Goal: Transaction & Acquisition: Purchase product/service

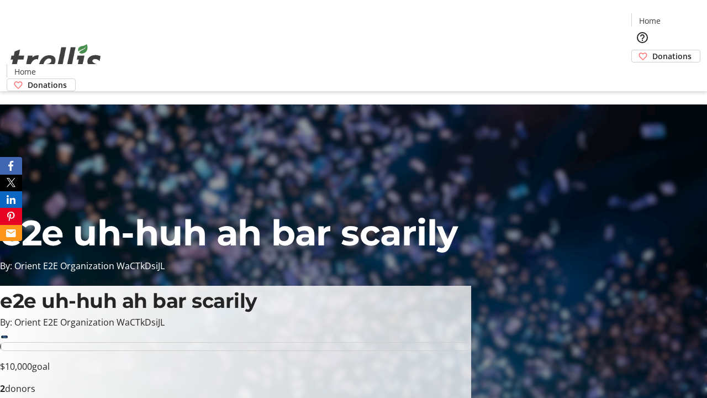
click at [676, 17] on span "Sign Up" at bounding box center [680, 15] width 32 height 13
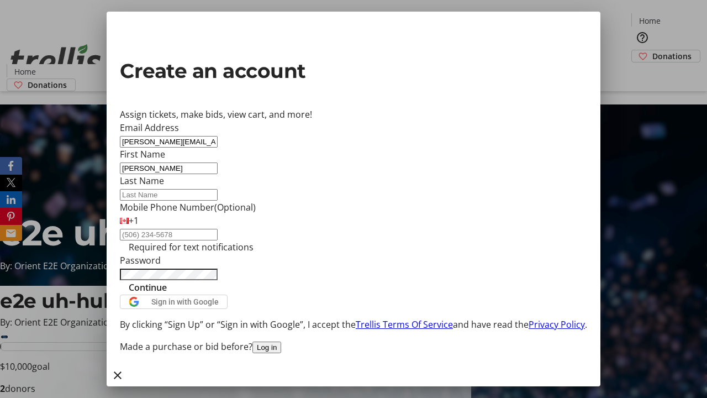
type input "[PERSON_NAME]"
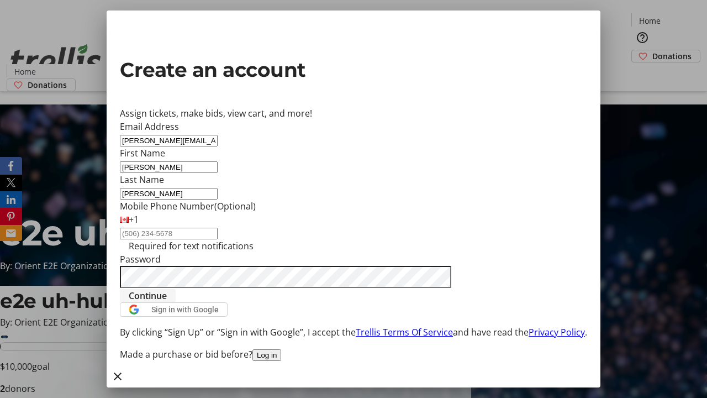
click at [167, 302] on span "Continue" at bounding box center [148, 295] width 38 height 13
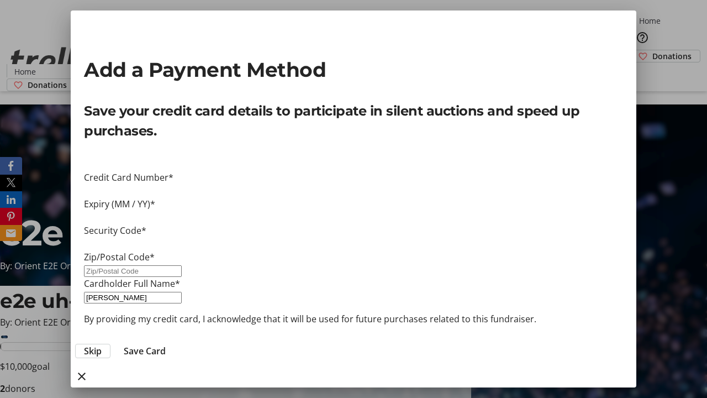
type input "V1Y 0C2"
click at [166, 344] on span "Save Card" at bounding box center [145, 350] width 42 height 13
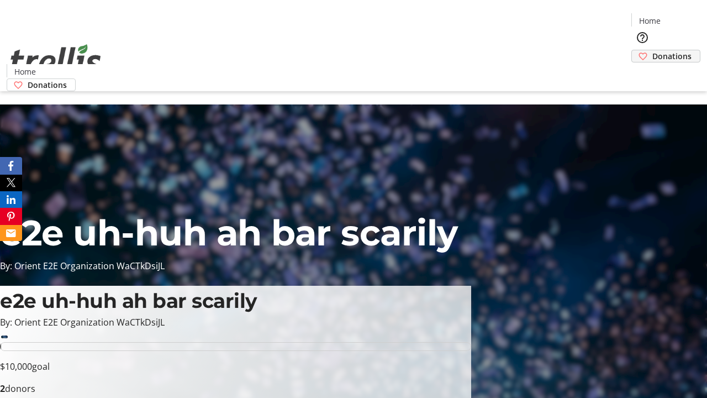
click at [652, 50] on span "Donations" at bounding box center [671, 56] width 39 height 12
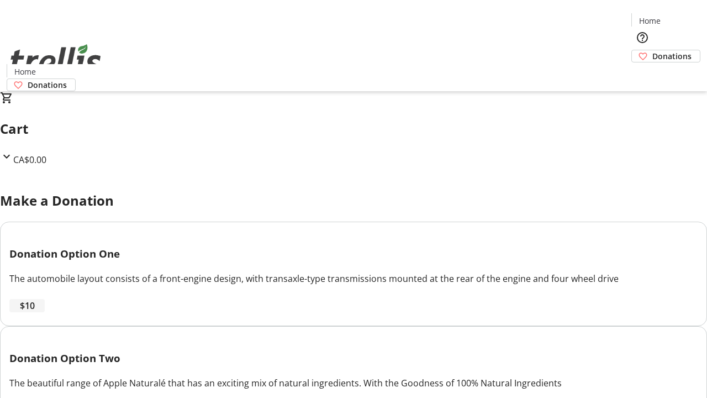
click at [35, 312] on span "$10" at bounding box center [27, 305] width 15 height 13
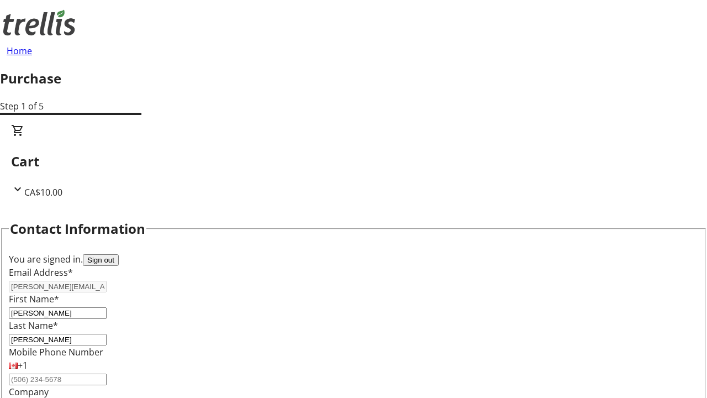
select select "CA"
type input "[STREET_ADDRESS][PERSON_NAME]"
type input "Kelowna"
select select "BC"
type input "Kelowna"
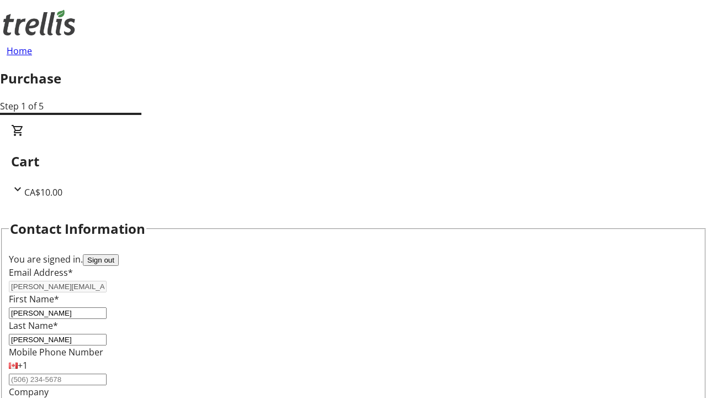
type input "V1Y 0C2"
